Goal: Task Accomplishment & Management: Use online tool/utility

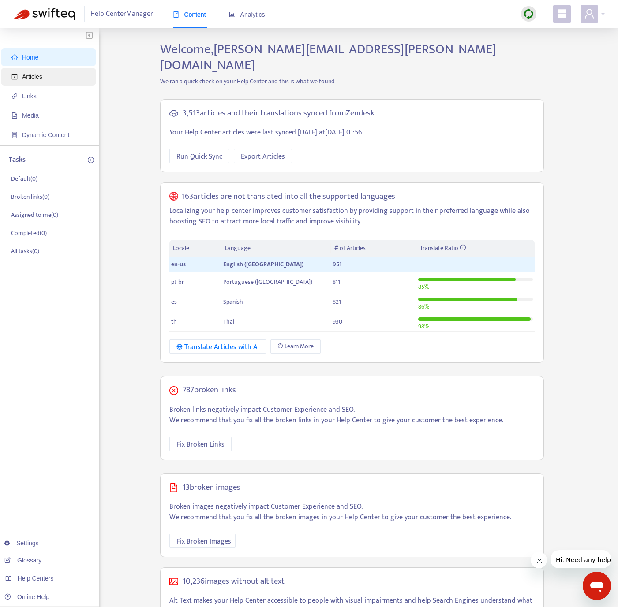
click at [49, 75] on span "Articles" at bounding box center [50, 77] width 78 height 18
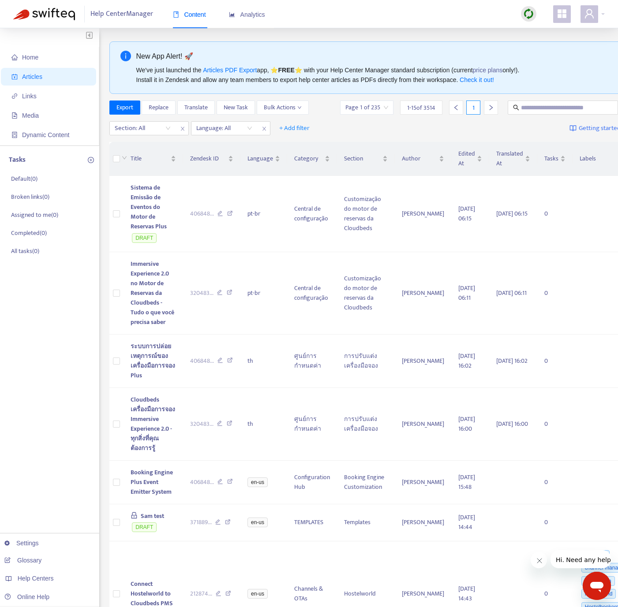
click at [488, 108] on icon "right" at bounding box center [491, 108] width 6 height 6
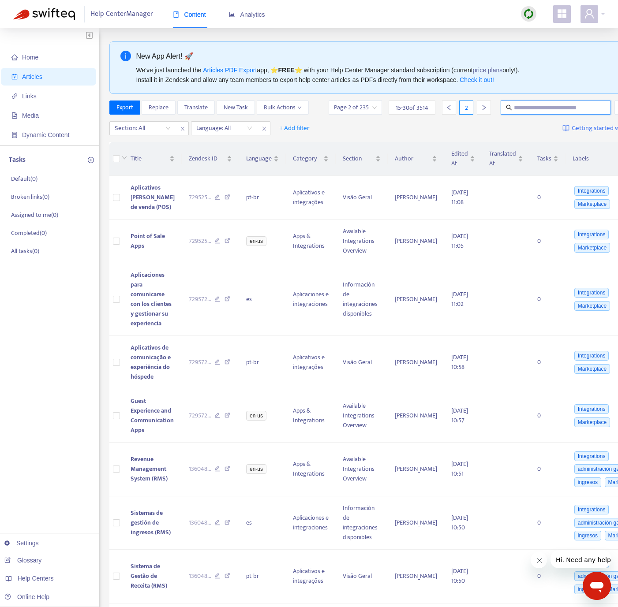
click at [514, 105] on input "text" at bounding box center [556, 108] width 85 height 10
type input "**********"
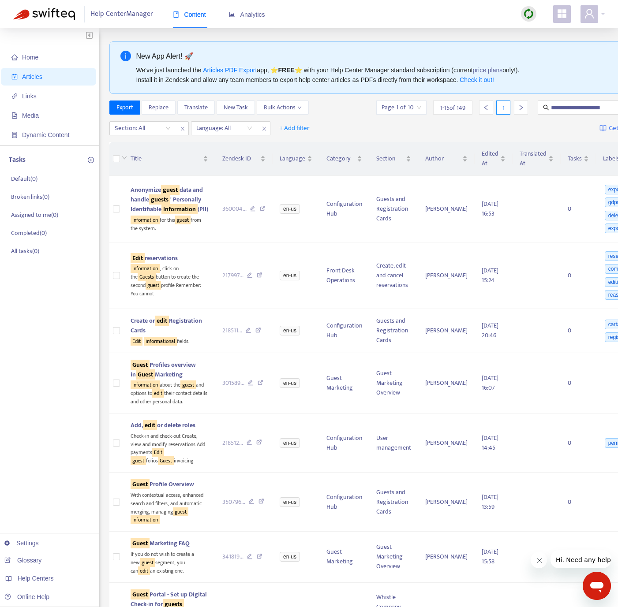
scroll to position [405, 0]
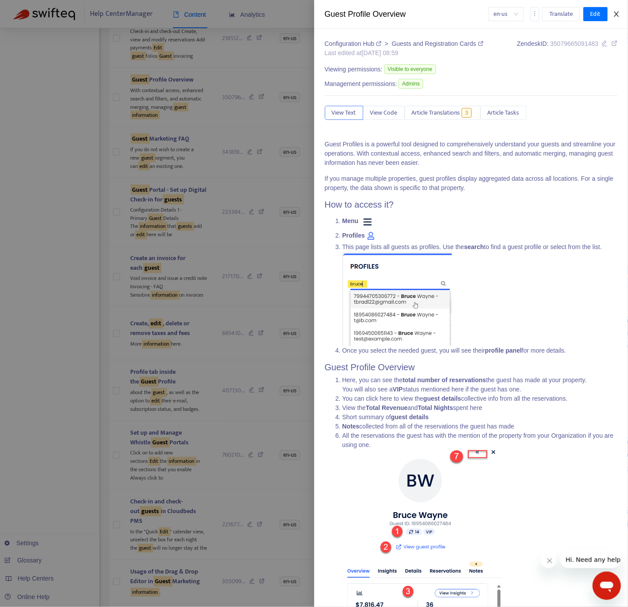
click at [615, 9] on div "en-us Translate Edit" at bounding box center [552, 14] width 129 height 14
click at [617, 14] on icon "close" at bounding box center [616, 13] width 5 height 5
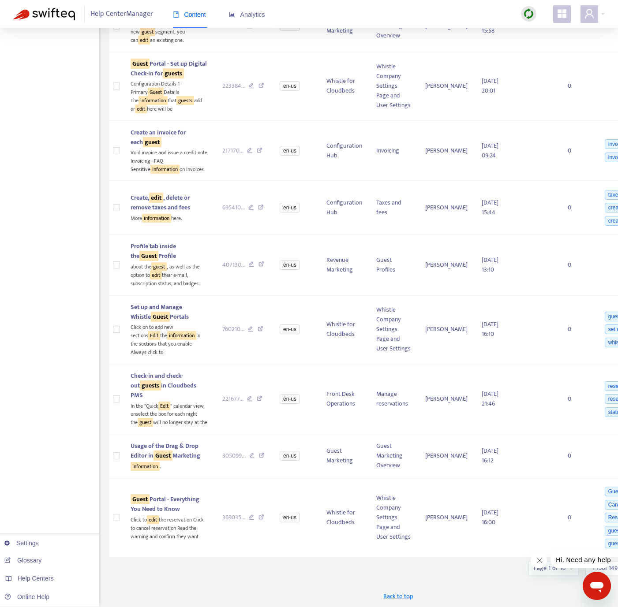
scroll to position [626, 0]
click at [258, 270] on icon at bounding box center [261, 266] width 6 height 8
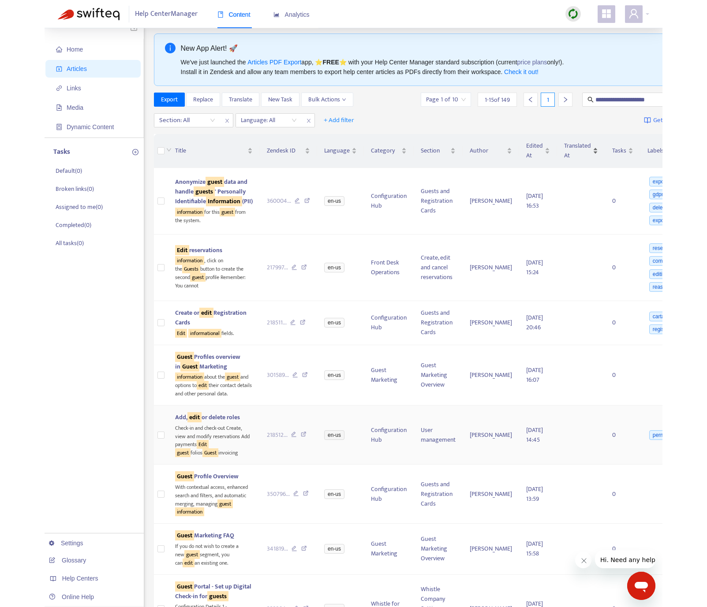
scroll to position [0, 0]
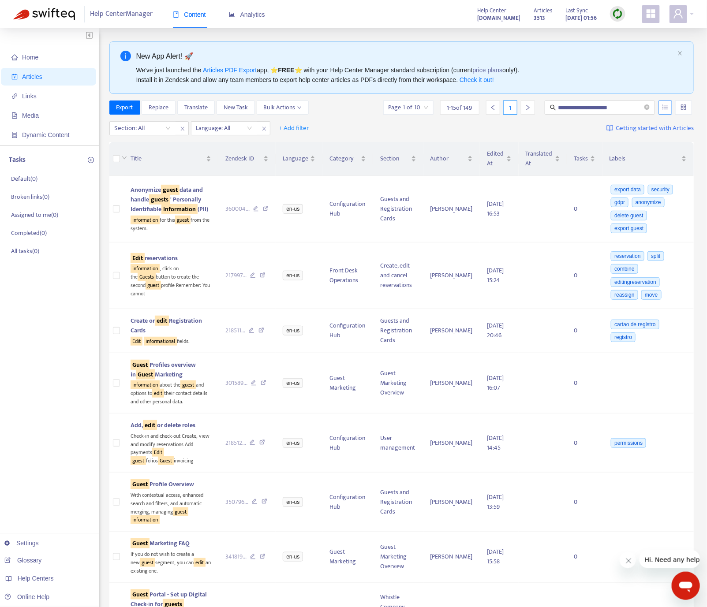
click at [627, 106] on button "button" at bounding box center [666, 108] width 14 height 14
click at [627, 137] on span "Match Exact Phrase" at bounding box center [635, 138] width 57 height 10
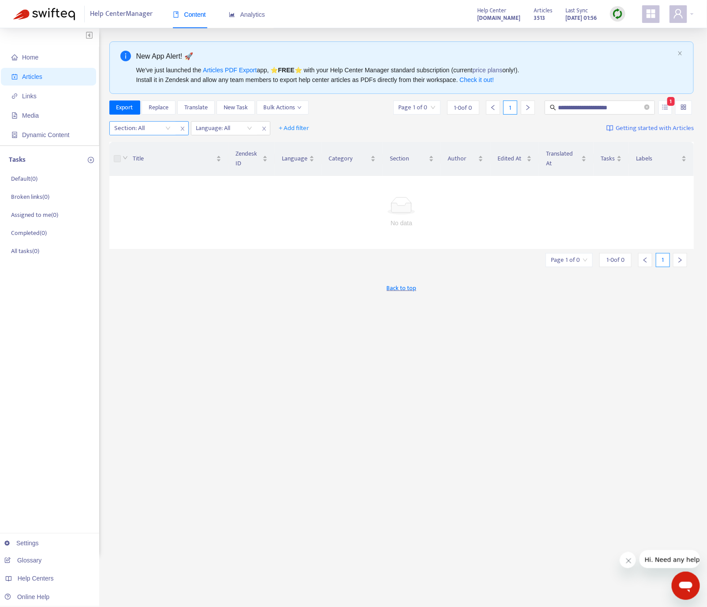
click at [180, 128] on icon "close" at bounding box center [182, 128] width 5 height 5
click at [169, 128] on div "Language: All" at bounding box center [143, 128] width 66 height 13
click at [165, 142] on div "en-us" at bounding box center [194, 147] width 154 height 10
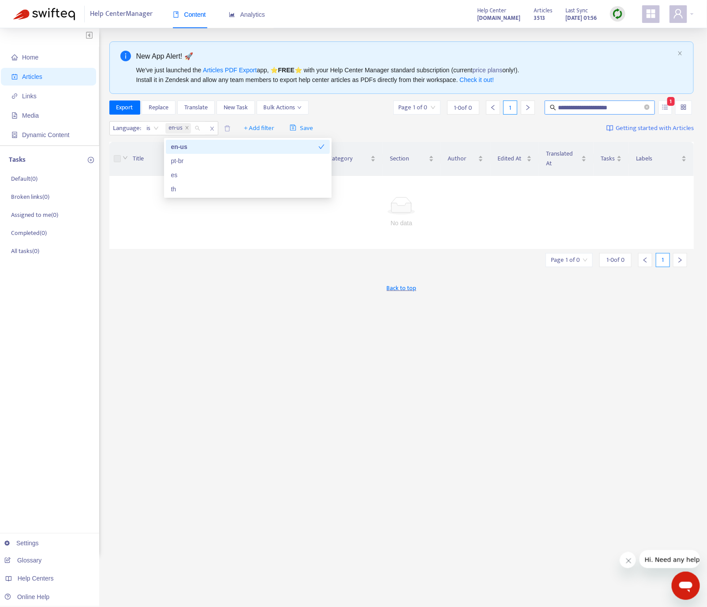
click at [579, 107] on input "**********" at bounding box center [600, 108] width 85 height 10
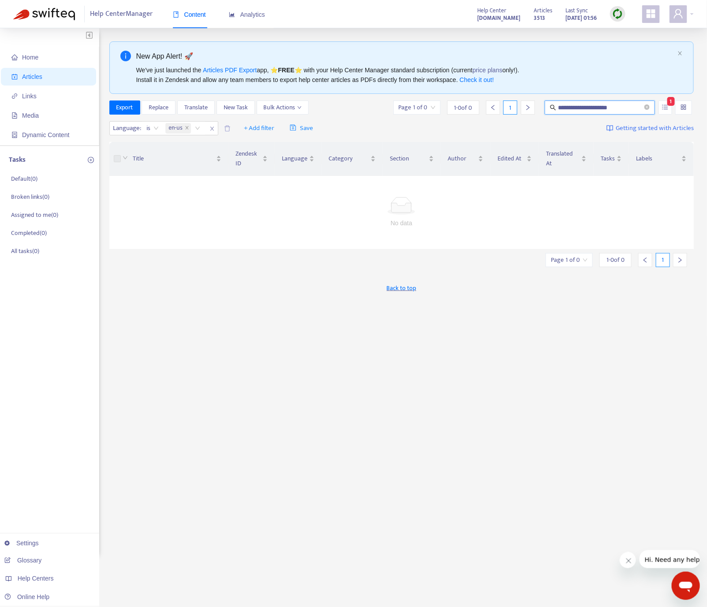
drag, startPoint x: 589, startPoint y: 108, endPoint x: 639, endPoint y: 118, distance: 50.8
click at [627, 118] on div "**********" at bounding box center [401, 110] width 585 height 18
type input "**********"
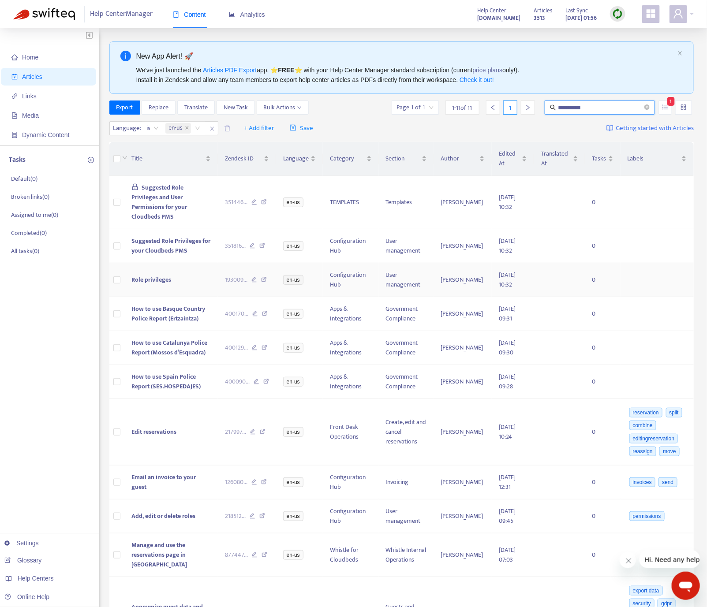
click at [261, 280] on icon at bounding box center [264, 281] width 6 height 8
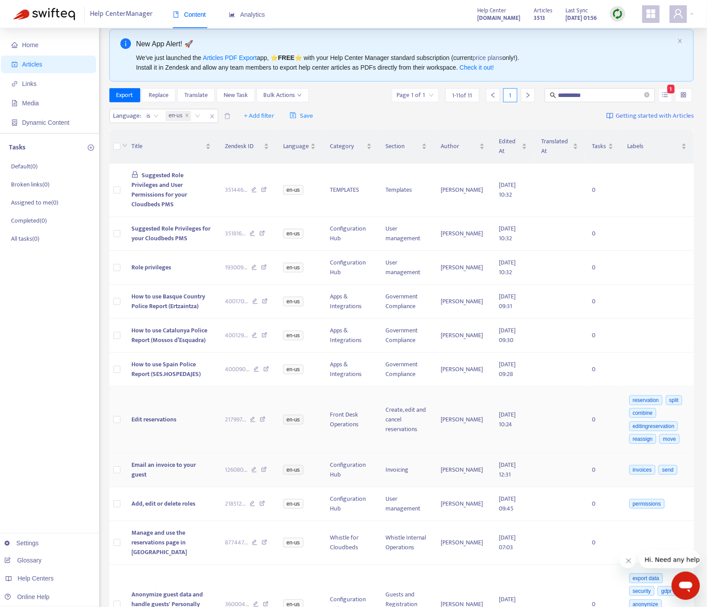
scroll to position [32, 0]
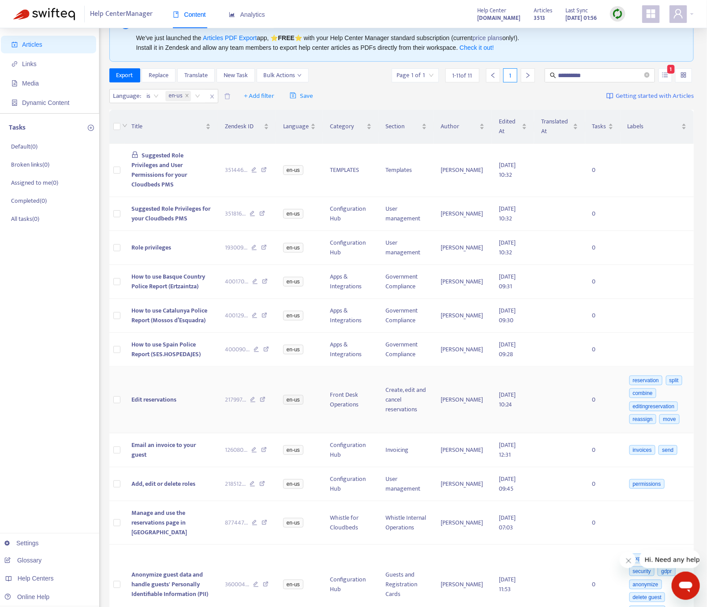
click at [260, 402] on icon at bounding box center [263, 401] width 6 height 8
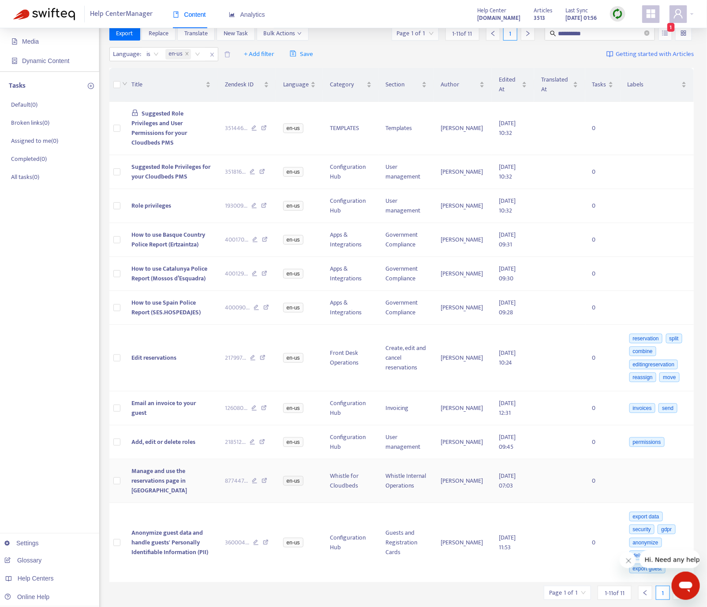
scroll to position [75, 0]
